Goal: Transaction & Acquisition: Purchase product/service

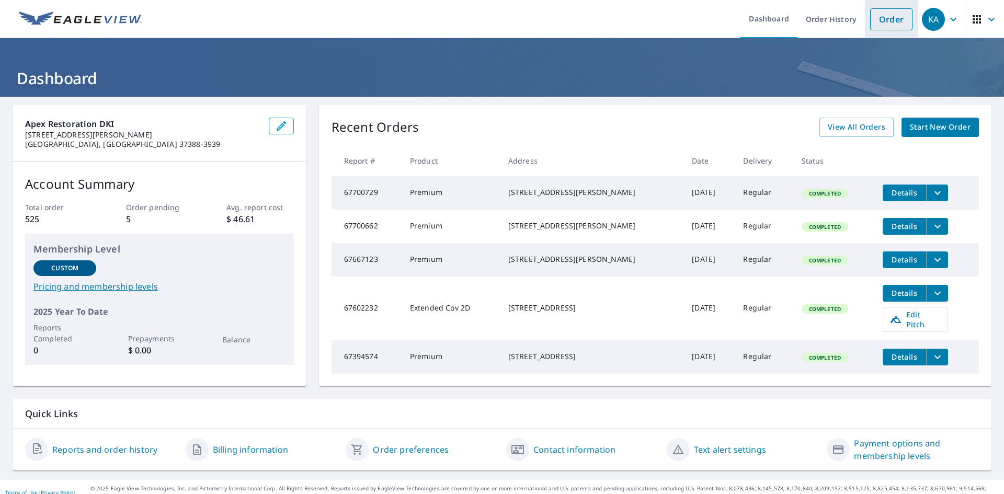
click at [877, 27] on link "Order" at bounding box center [891, 19] width 42 height 22
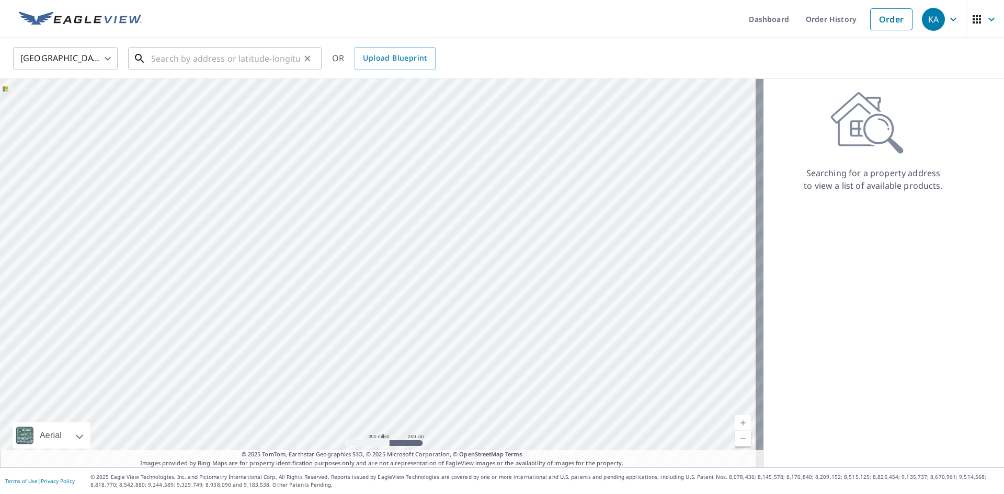
click at [168, 62] on input "text" at bounding box center [225, 58] width 149 height 29
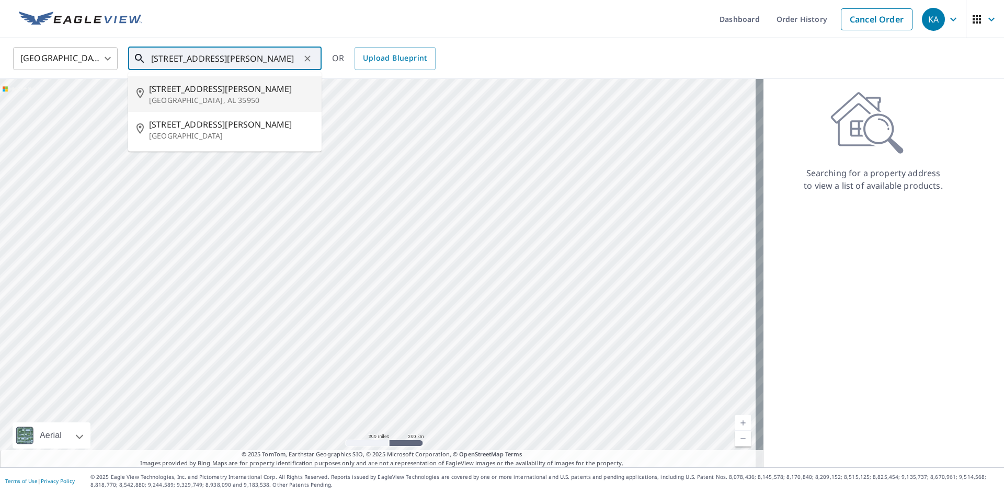
click at [185, 91] on span "[STREET_ADDRESS][PERSON_NAME]" at bounding box center [231, 89] width 164 height 13
type input "[STREET_ADDRESS][PERSON_NAME]"
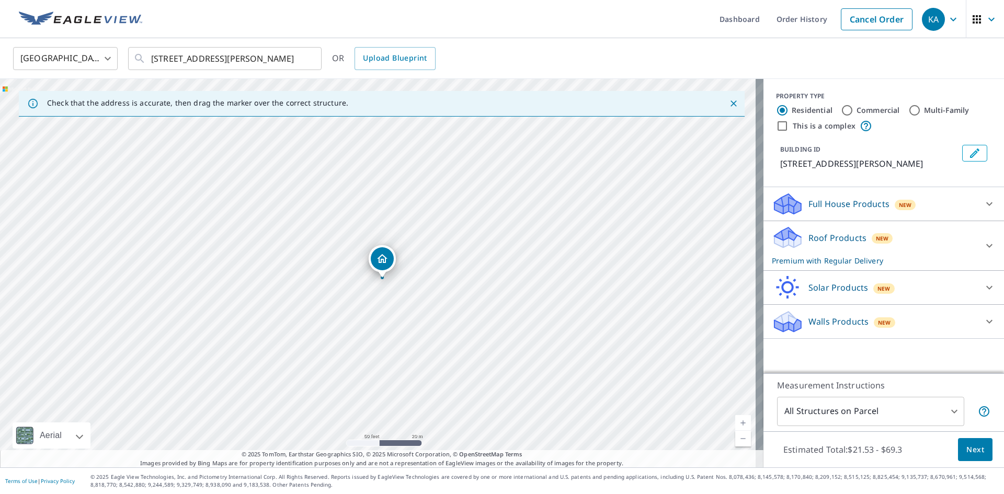
click at [966, 448] on span "Next" at bounding box center [975, 449] width 18 height 13
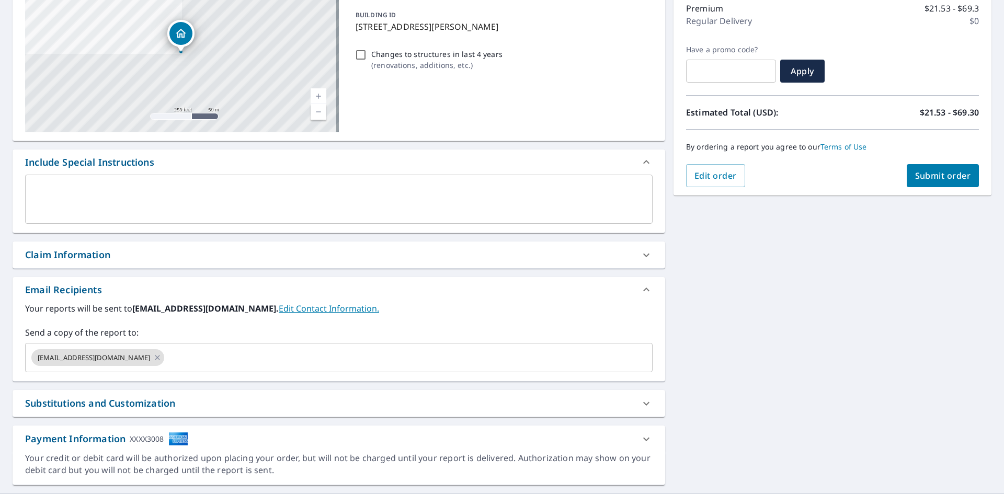
scroll to position [157, 0]
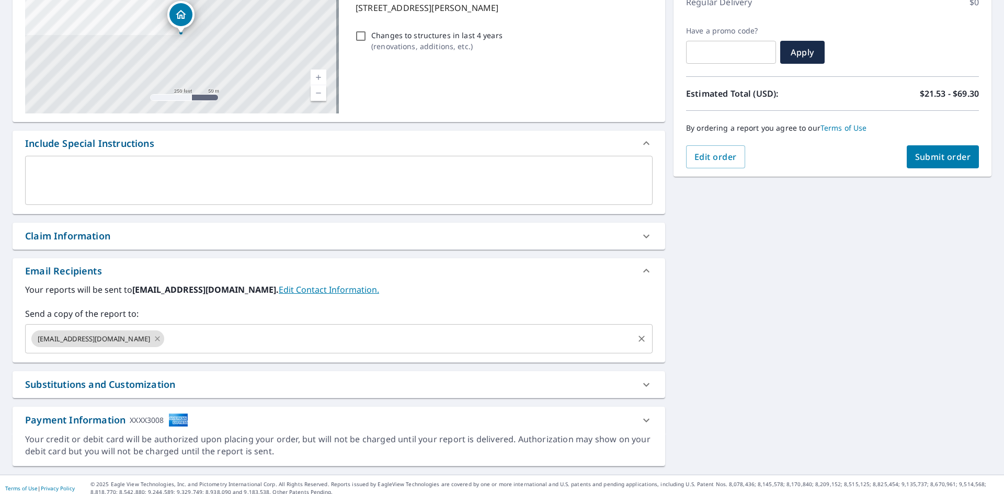
click at [153, 338] on icon at bounding box center [157, 339] width 8 height 12
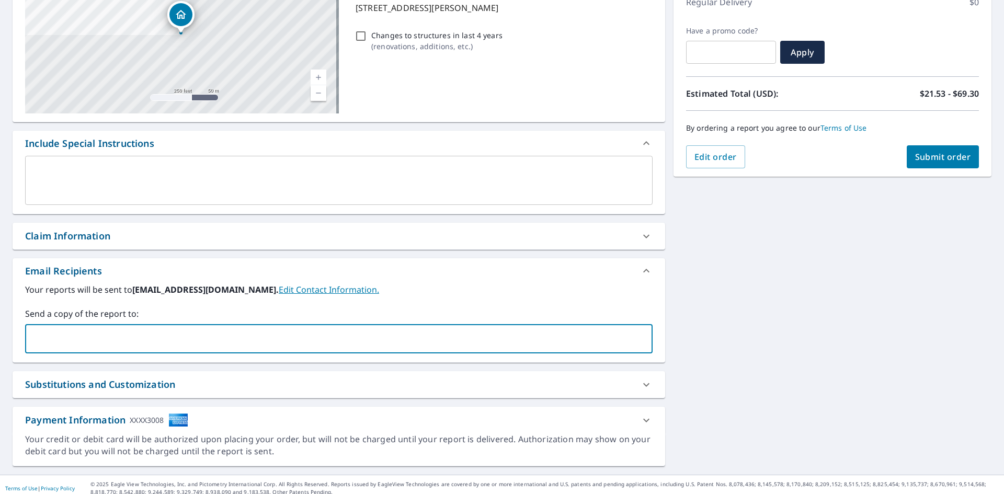
click at [128, 338] on input "text" at bounding box center [331, 339] width 602 height 20
type input "[EMAIL_ADDRESS][DOMAIN_NAME]"
click at [642, 234] on icon at bounding box center [646, 236] width 13 height 13
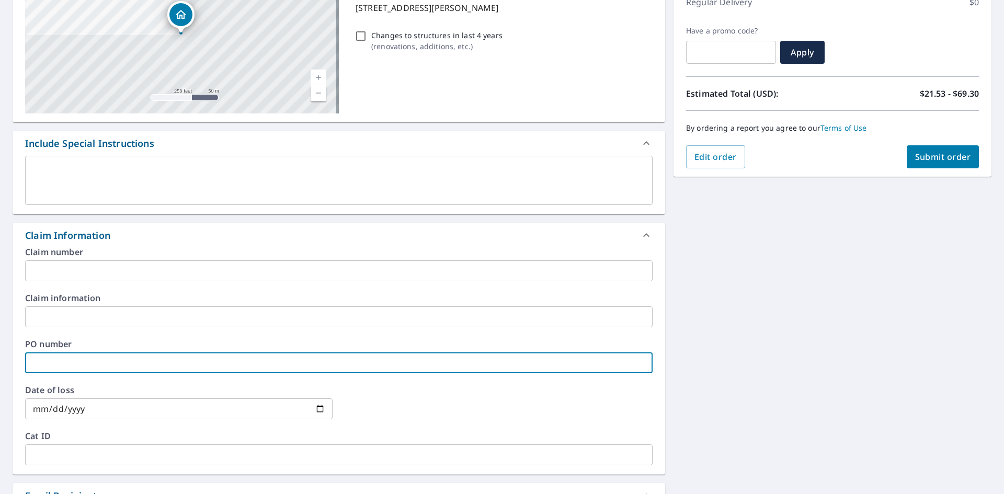
click at [96, 365] on input "text" at bounding box center [338, 362] width 627 height 21
type input "[PERSON_NAME]"
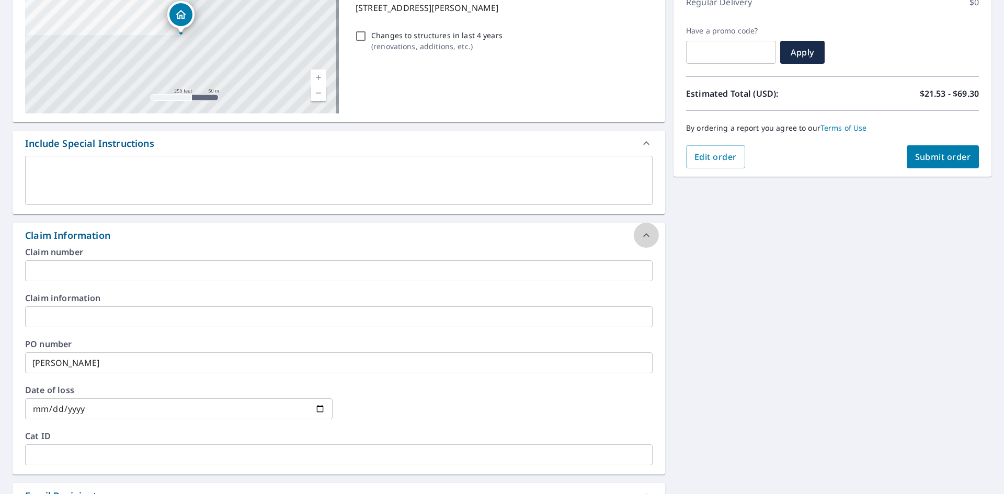
click at [646, 234] on icon at bounding box center [646, 235] width 13 height 13
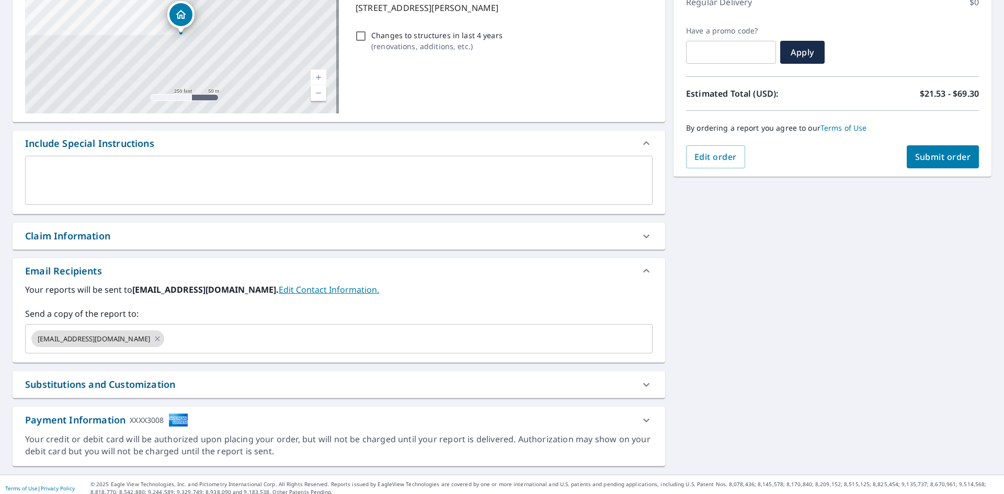
scroll to position [164, 0]
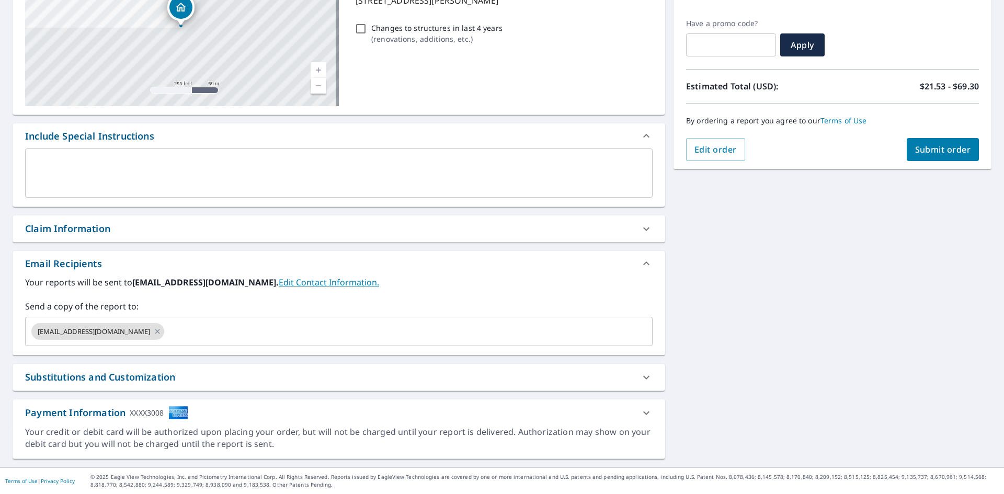
click at [933, 152] on span "Submit order" at bounding box center [943, 150] width 56 height 12
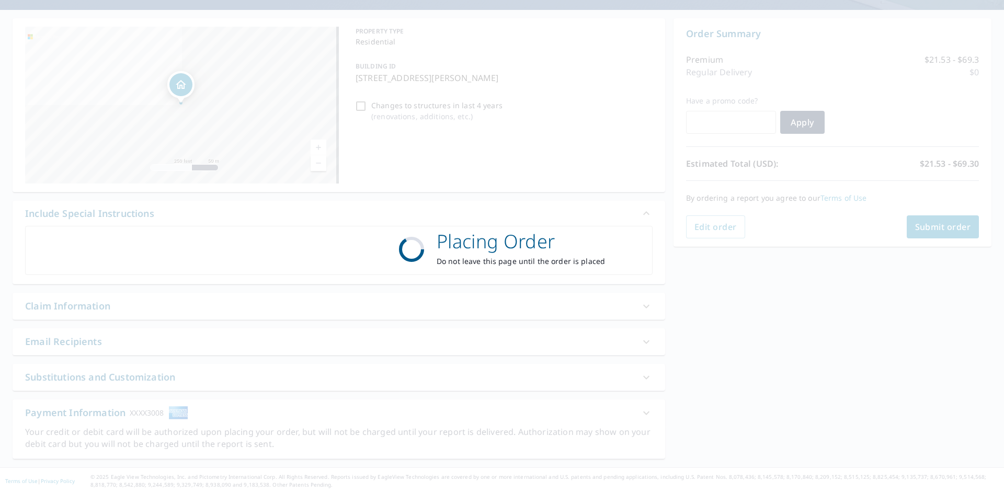
scroll to position [87, 0]
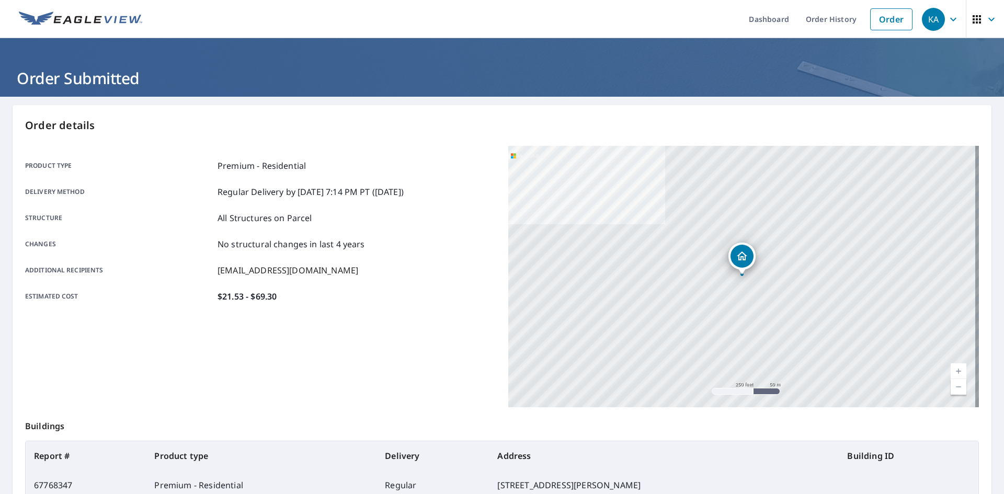
click at [432, 323] on div "Product type Premium - Residential Delivery method Regular Delivery by [DATE] 7…" at bounding box center [260, 276] width 471 height 261
